Goal: Check status

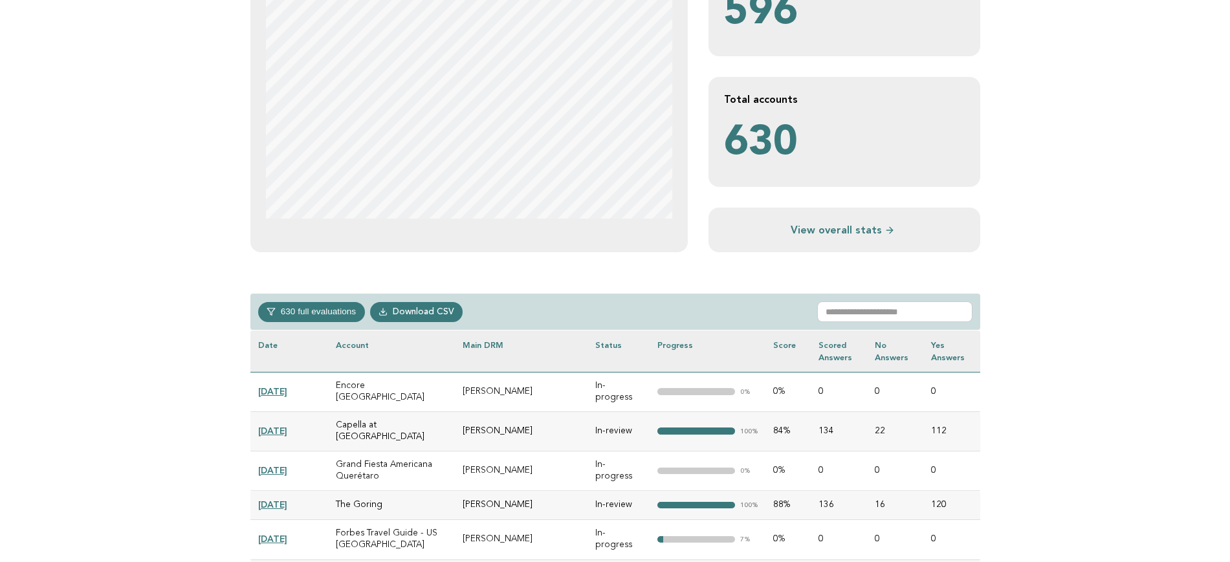
scroll to position [323, 0]
click at [858, 307] on input "text" at bounding box center [894, 311] width 155 height 21
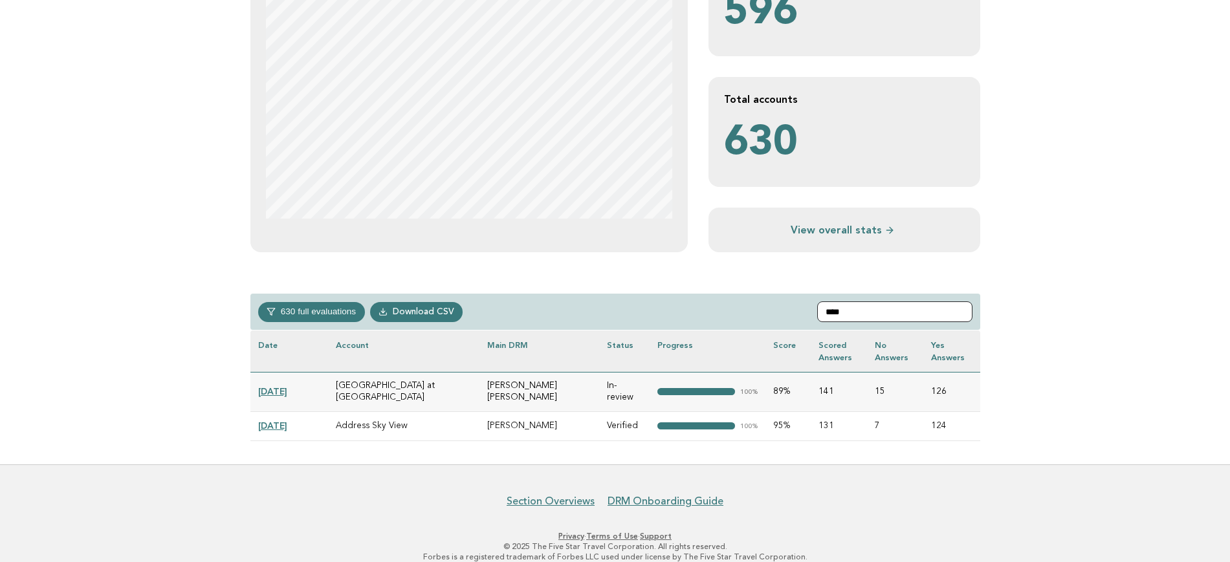
scroll to position [310, 0]
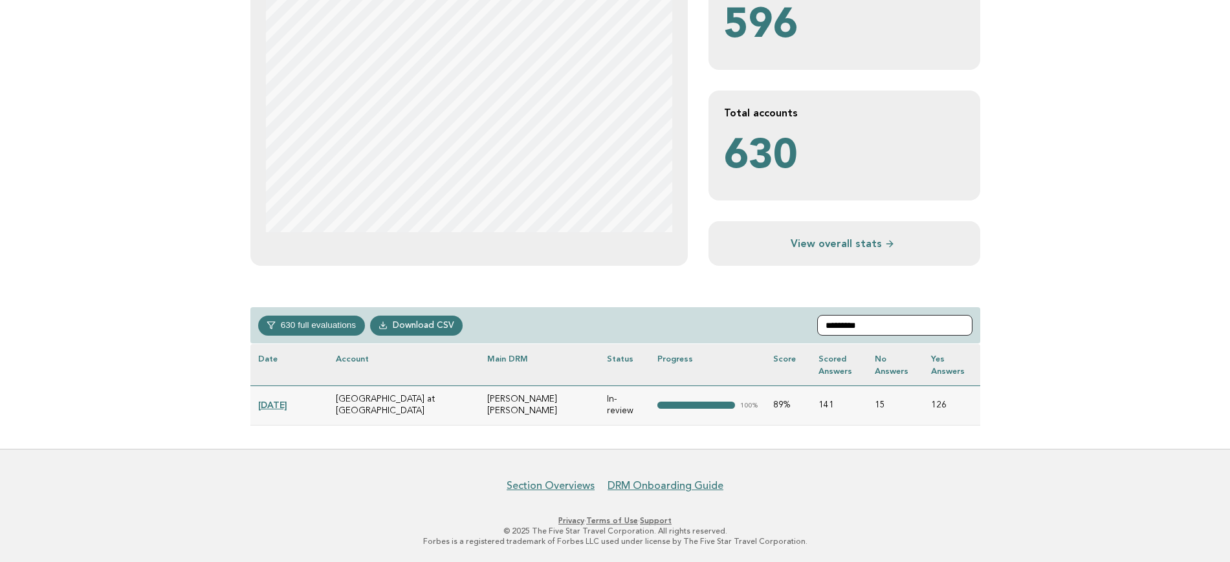
type input "*********"
click at [279, 408] on link "[DATE]" at bounding box center [272, 405] width 29 height 10
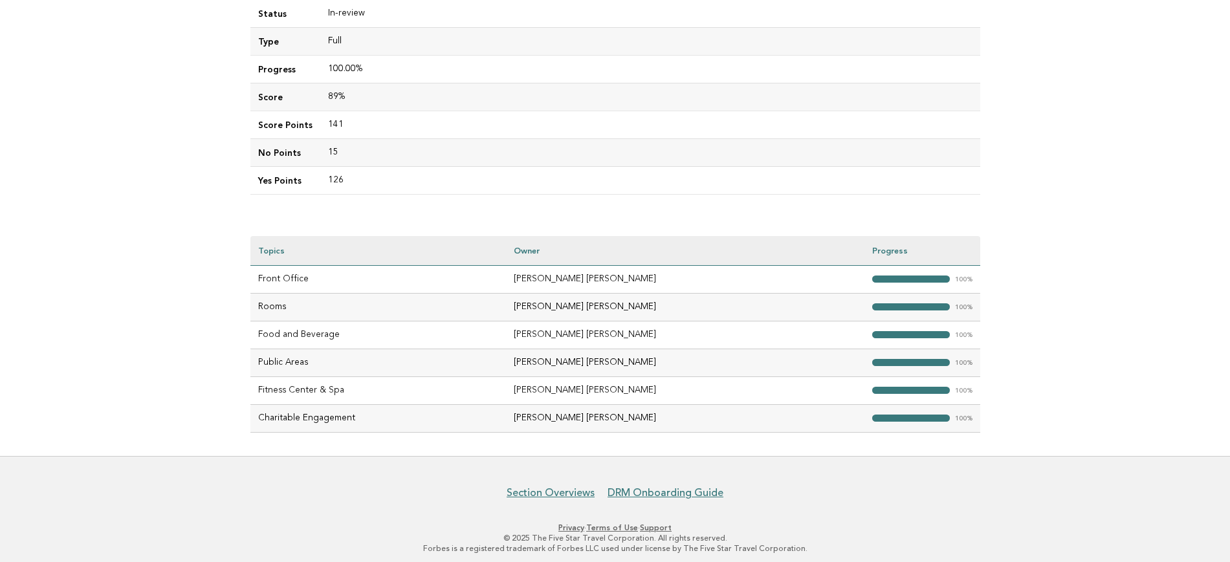
scroll to position [81, 0]
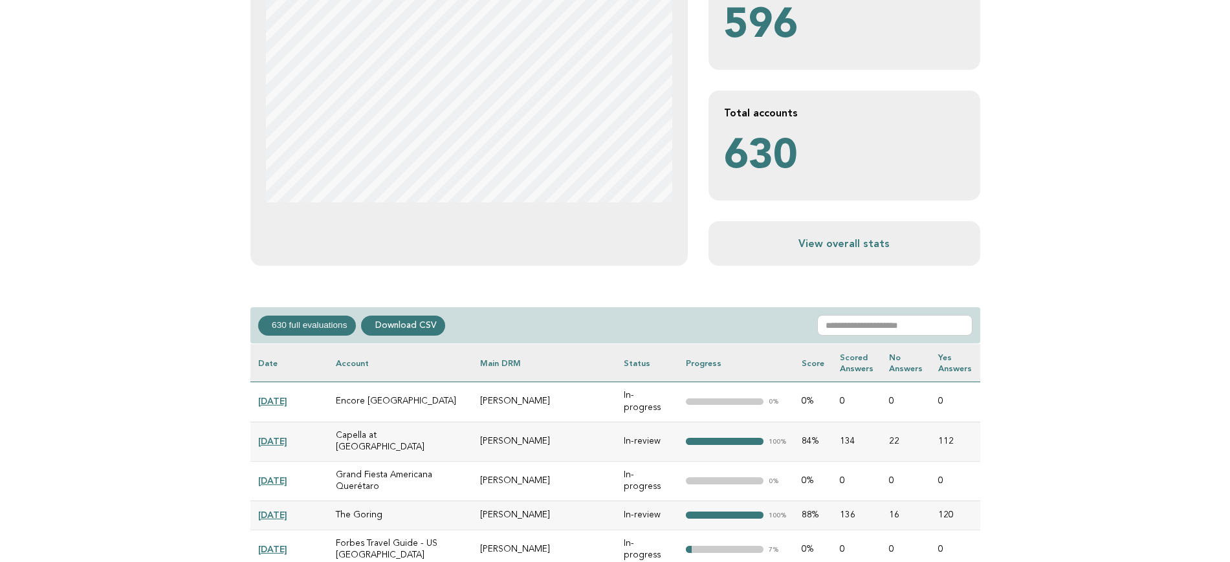
scroll to position [310, 0]
click at [931, 325] on input "text" at bounding box center [894, 325] width 155 height 21
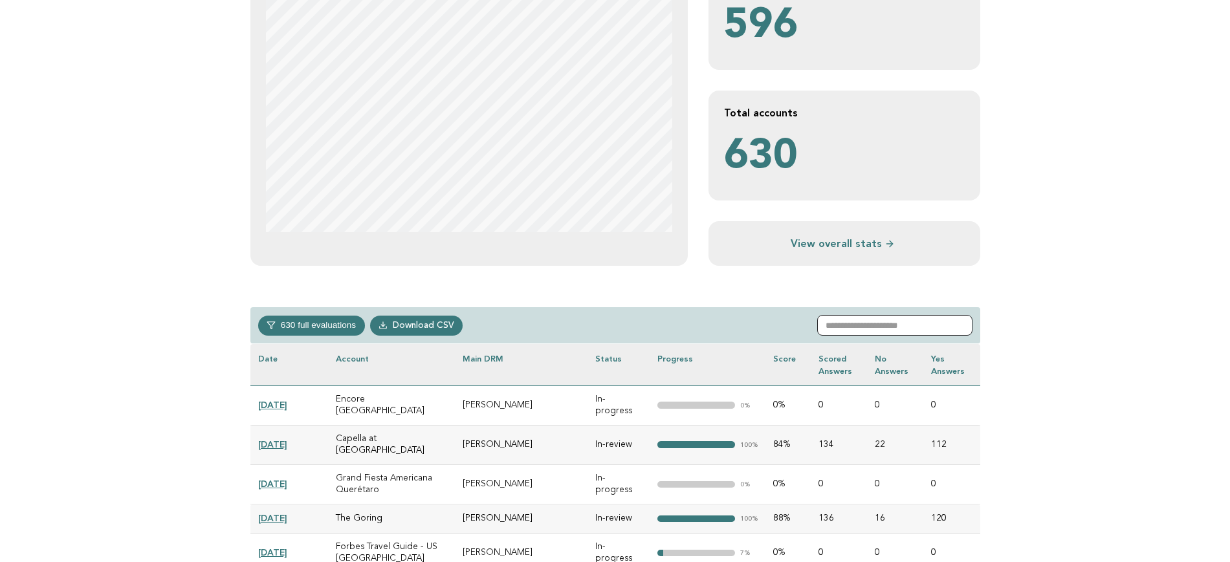
click at [931, 325] on input "text" at bounding box center [894, 325] width 155 height 21
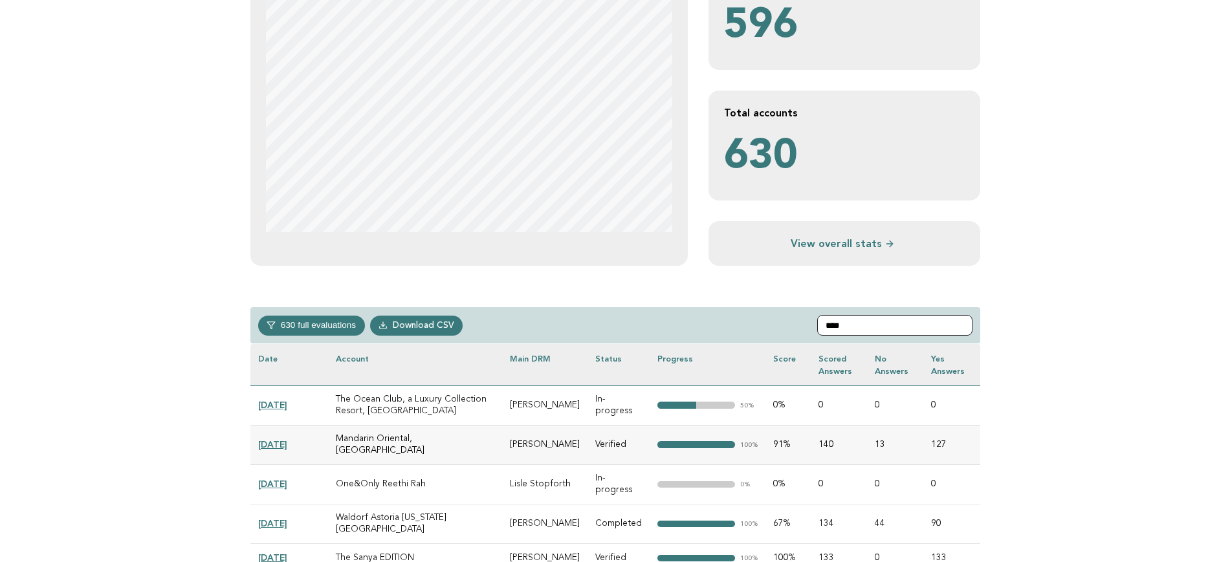
type input "*****"
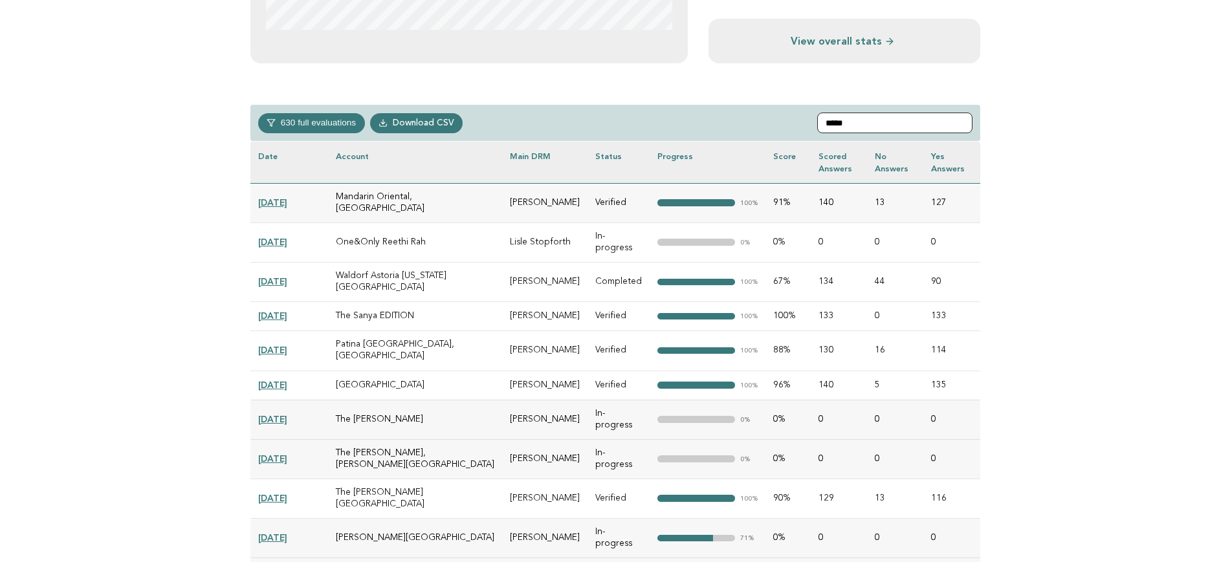
scroll to position [432, 0]
